Goal: Task Accomplishment & Management: Manage account settings

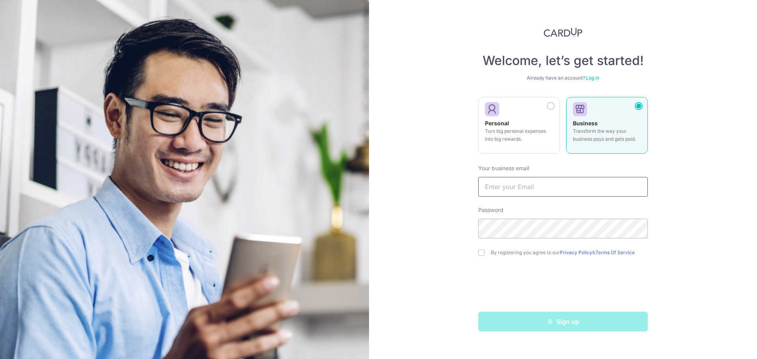
click at [624, 187] on input "text" at bounding box center [562, 187] width 169 height 20
click at [602, 181] on input "text" at bounding box center [562, 187] width 169 height 20
type input "alina@windhambuilders.net"
click at [446, 233] on div "Welcome, let’s get started! Already have an account? Log in Personal Turn big p…" at bounding box center [563, 179] width 388 height 359
click at [695, 178] on div "Welcome, let’s get started! Already have an account? Log in Personal Turn big p…" at bounding box center [563, 179] width 388 height 359
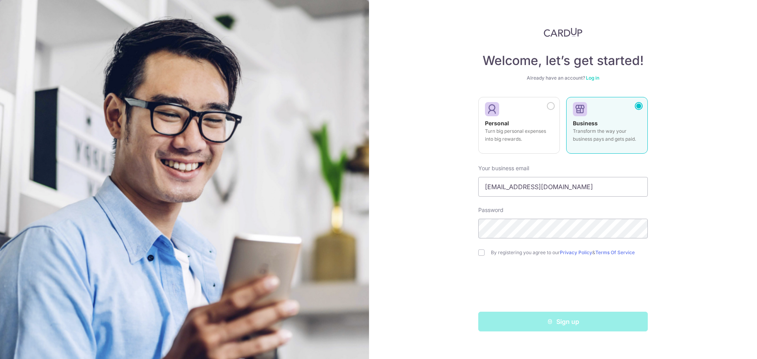
click at [477, 253] on div "Welcome, let’s get started! Already have an account? Log in Personal Turn big p…" at bounding box center [563, 179] width 388 height 359
click at [483, 251] on input "checkbox" at bounding box center [481, 252] width 6 height 6
checkbox input "true"
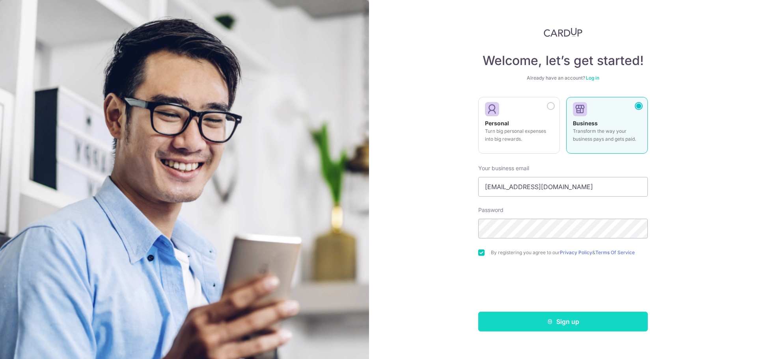
click at [585, 317] on button "Sign up" at bounding box center [562, 322] width 169 height 20
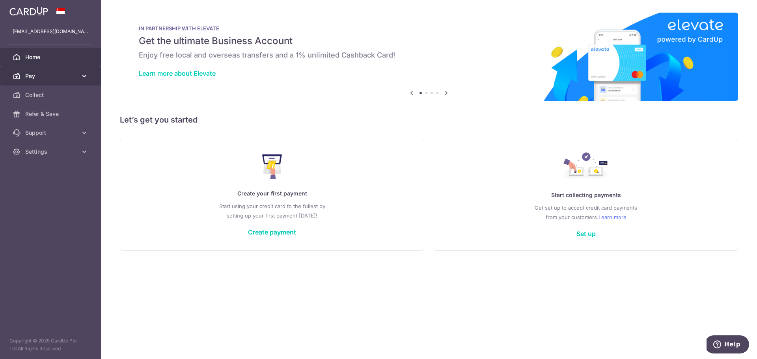
click at [95, 75] on link "Pay" at bounding box center [50, 76] width 101 height 19
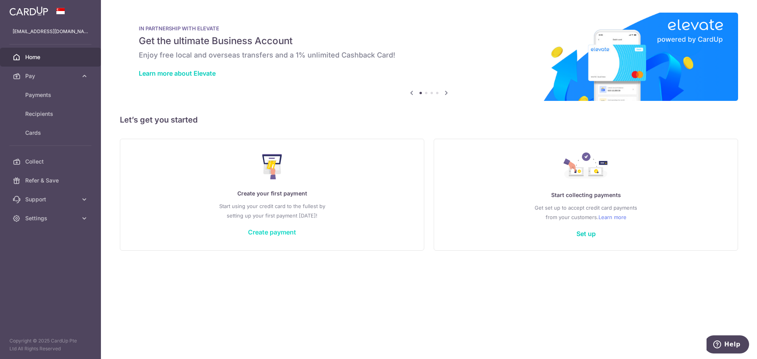
click at [259, 230] on link "Create payment" at bounding box center [272, 232] width 48 height 8
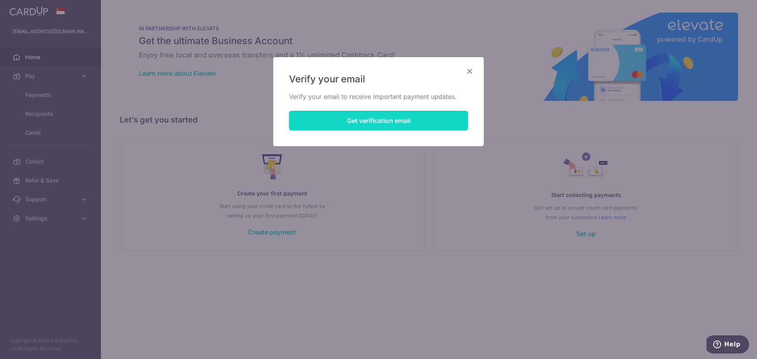
click at [377, 112] on button "Get verification email" at bounding box center [378, 121] width 179 height 20
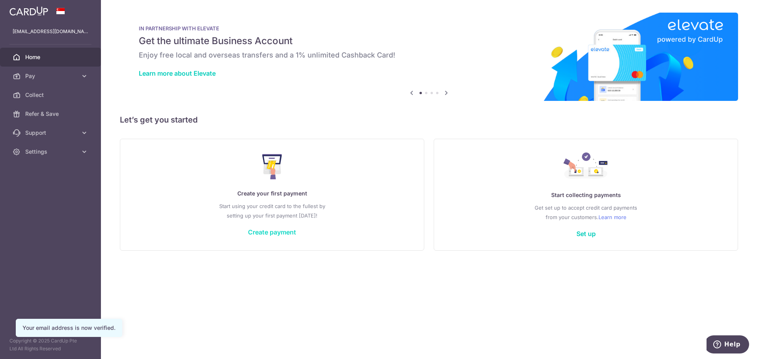
click at [280, 232] on link "Create payment" at bounding box center [272, 232] width 48 height 8
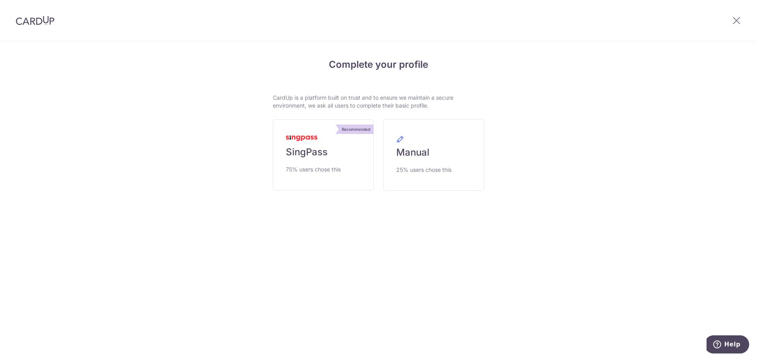
drag, startPoint x: 298, startPoint y: 97, endPoint x: 457, endPoint y: 107, distance: 158.7
click at [457, 107] on p "CardUp is a platform built on trust and to ensure we maintain a secure environm…" at bounding box center [378, 102] width 211 height 16
click at [450, 164] on link "Manual 25% users chose this" at bounding box center [433, 155] width 101 height 72
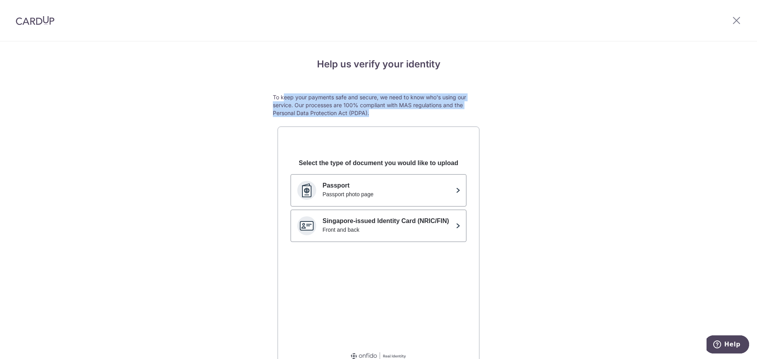
drag, startPoint x: 280, startPoint y: 99, endPoint x: 450, endPoint y: 114, distance: 170.5
click at [450, 114] on p "To keep your payments safe and secure, we need to know who's using our service.…" at bounding box center [378, 105] width 211 height 24
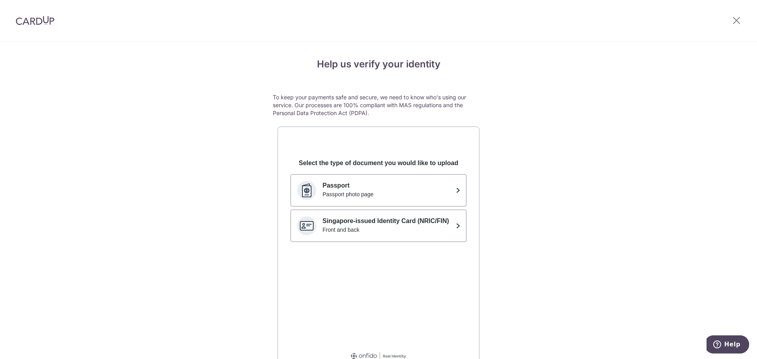
click at [742, 13] on div at bounding box center [736, 20] width 41 height 41
click at [738, 19] on icon at bounding box center [735, 20] width 9 height 10
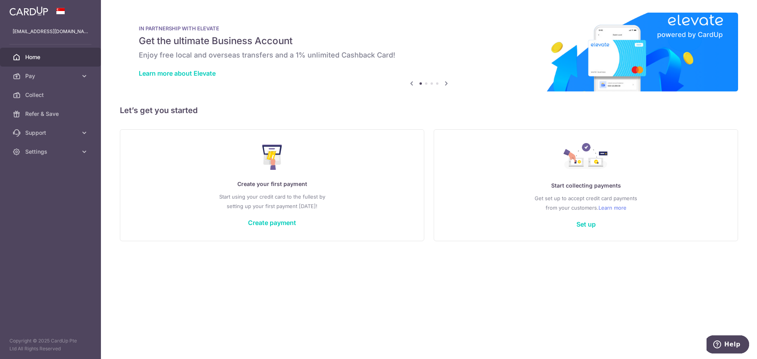
click at [58, 9] on span at bounding box center [60, 11] width 9 height 6
click at [82, 147] on link "Settings" at bounding box center [50, 151] width 101 height 19
click at [54, 170] on span "Account" at bounding box center [51, 171] width 52 height 8
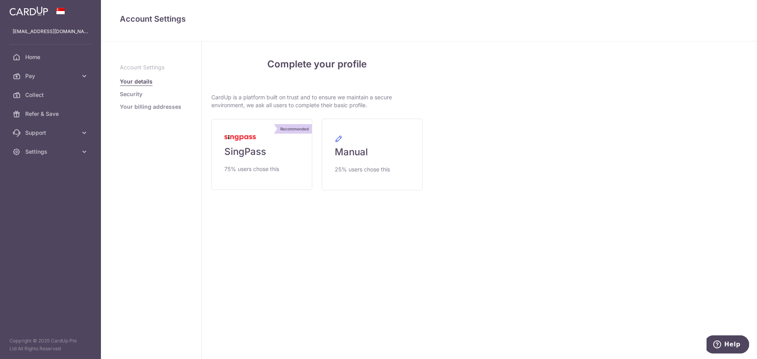
click at [136, 93] on link "Security" at bounding box center [131, 94] width 22 height 8
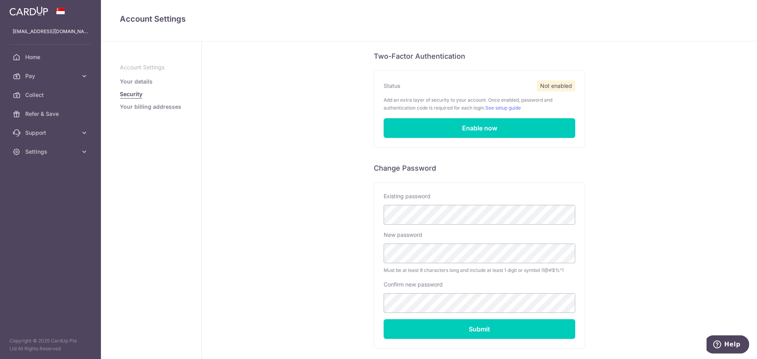
scroll to position [86, 0]
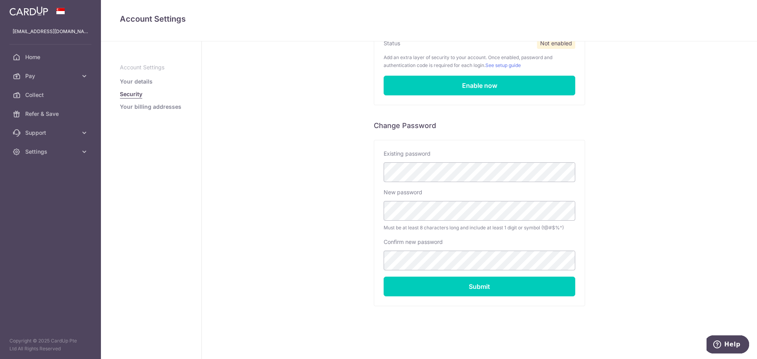
click at [156, 103] on link "Your billing addresses" at bounding box center [150, 107] width 61 height 8
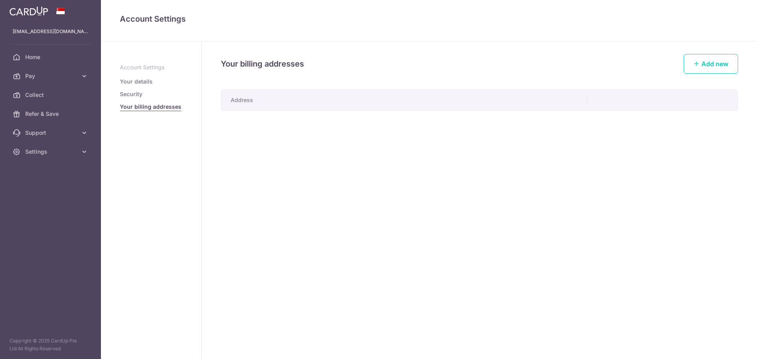
click at [59, 6] on div at bounding box center [50, 11] width 101 height 22
click at [61, 12] on span at bounding box center [60, 11] width 9 height 6
click at [60, 12] on span at bounding box center [60, 11] width 9 height 6
click at [60, 11] on span at bounding box center [60, 11] width 9 height 6
click at [84, 130] on icon at bounding box center [84, 133] width 8 height 8
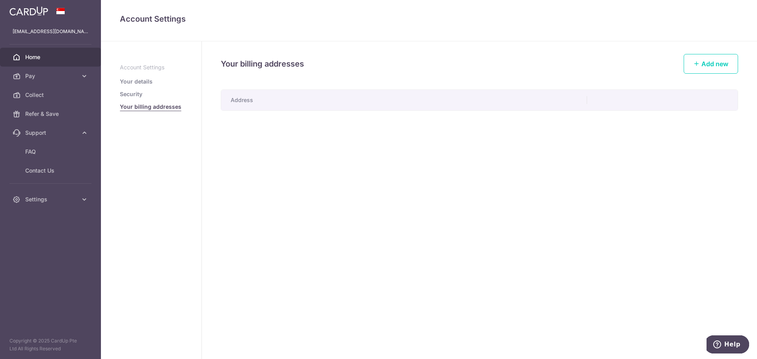
click at [39, 52] on link "Home" at bounding box center [50, 57] width 101 height 19
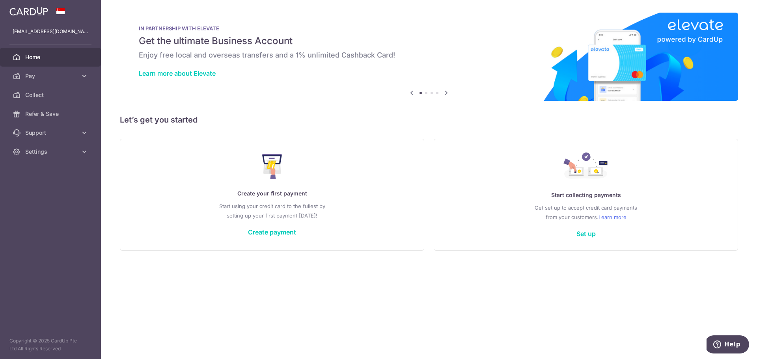
click at [59, 13] on span at bounding box center [60, 11] width 9 height 6
click at [58, 9] on span at bounding box center [60, 11] width 9 height 6
click at [36, 10] on img at bounding box center [28, 10] width 39 height 9
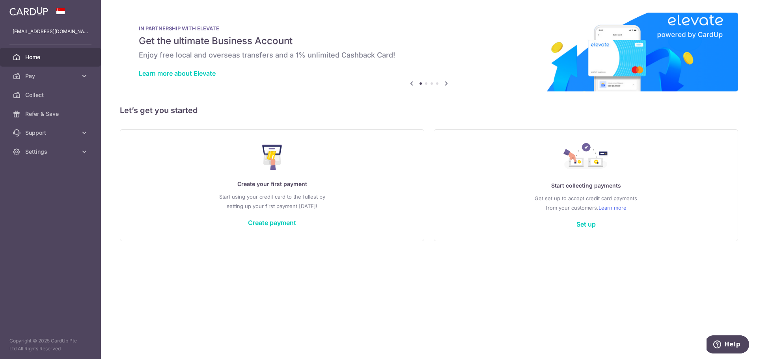
click at [36, 10] on img at bounding box center [28, 10] width 39 height 9
click at [59, 30] on p "alina@windhambuilders.net" at bounding box center [51, 32] width 76 height 8
click at [47, 154] on span "Settings" at bounding box center [51, 152] width 52 height 8
click at [43, 171] on span "Account" at bounding box center [51, 171] width 52 height 8
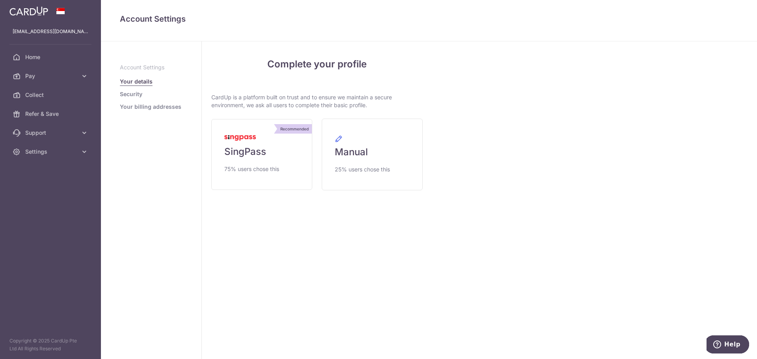
click at [126, 92] on link "Security" at bounding box center [131, 94] width 22 height 8
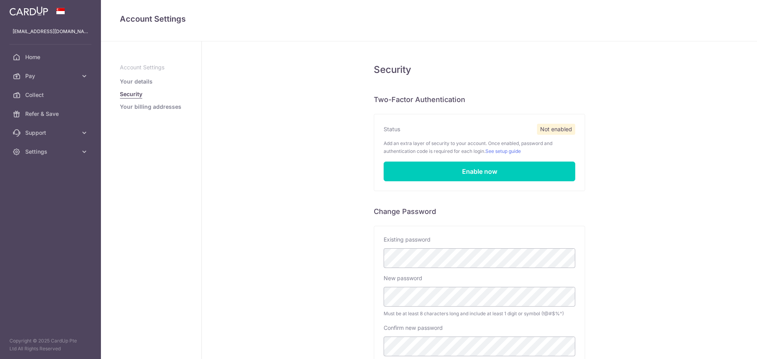
click at [158, 106] on link "Your billing addresses" at bounding box center [150, 107] width 61 height 8
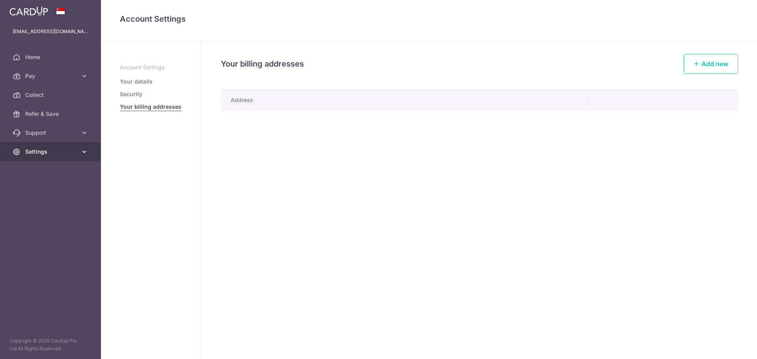
click at [43, 152] on span "Settings" at bounding box center [51, 152] width 52 height 8
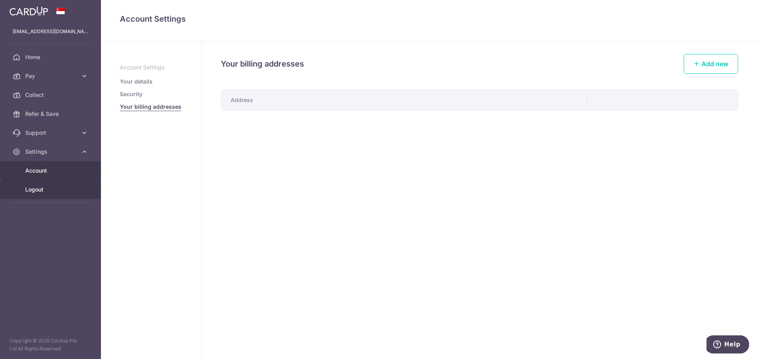
click at [36, 186] on span "Logout" at bounding box center [51, 190] width 52 height 8
